Goal: Ask a question

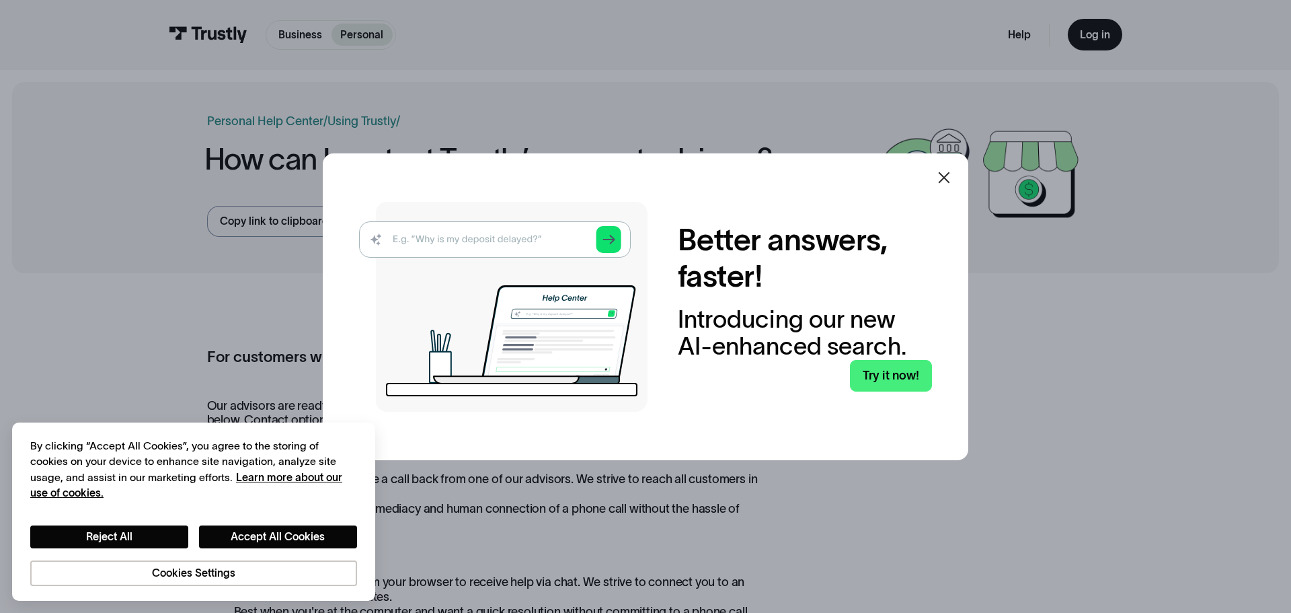
click at [943, 172] on icon at bounding box center [944, 177] width 16 height 16
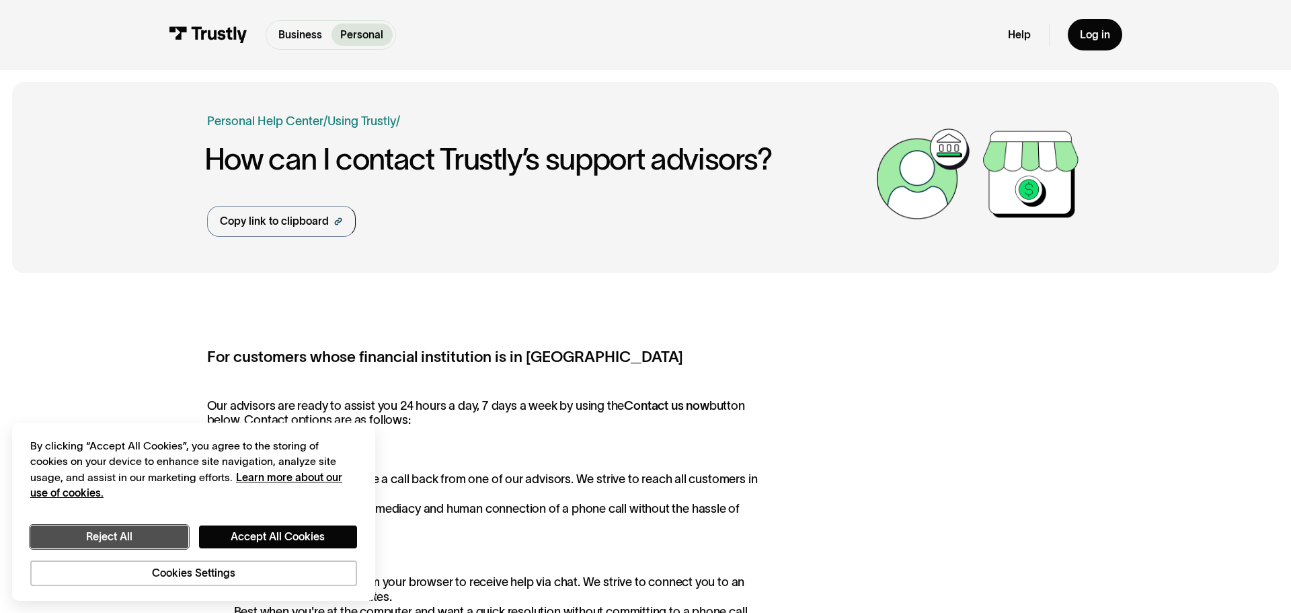
click at [139, 543] on button "Reject All" at bounding box center [109, 536] width 158 height 23
